Goal: Transaction & Acquisition: Purchase product/service

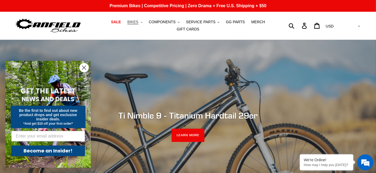
click at [128, 24] on span "BIKES" at bounding box center [133, 22] width 11 height 5
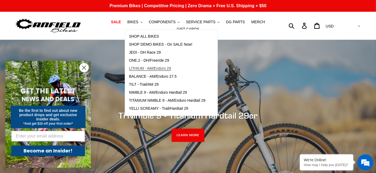
click at [148, 71] on span "LITHIUM - AM/Enduro 29" at bounding box center [150, 68] width 42 height 5
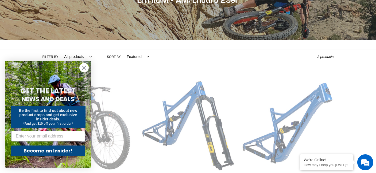
click at [106, 103] on link "LITHIUM - Complete Bike" at bounding box center [89, 141] width 92 height 125
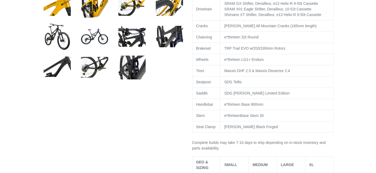
select select "highest-rating"
